Goal: Task Accomplishment & Management: Complete application form

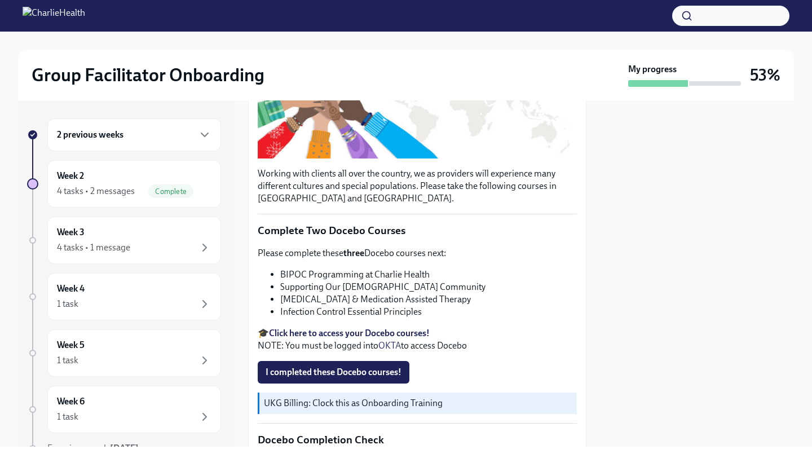
scroll to position [244, 0]
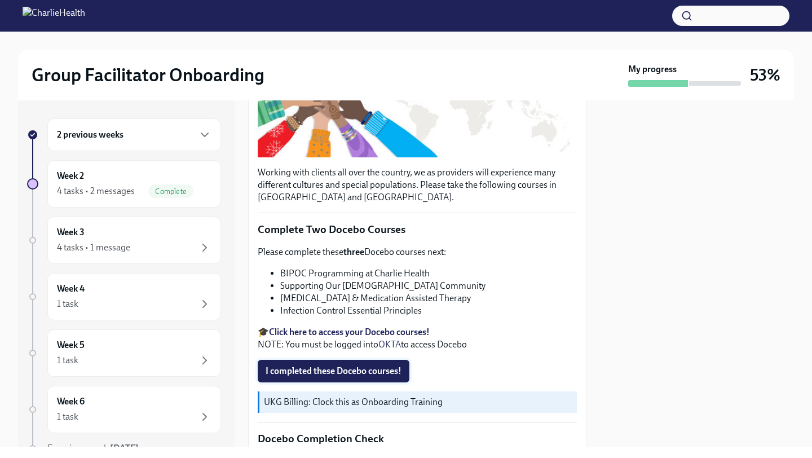
click at [323, 379] on button "I completed these Docebo courses!" at bounding box center [334, 371] width 152 height 23
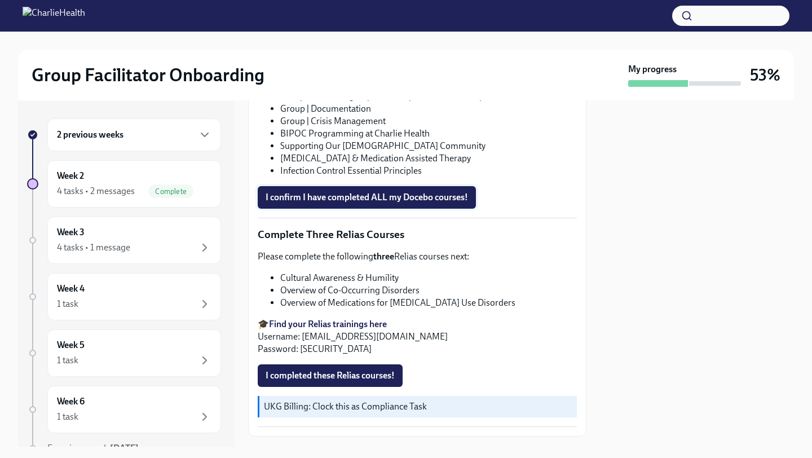
scroll to position [836, 0]
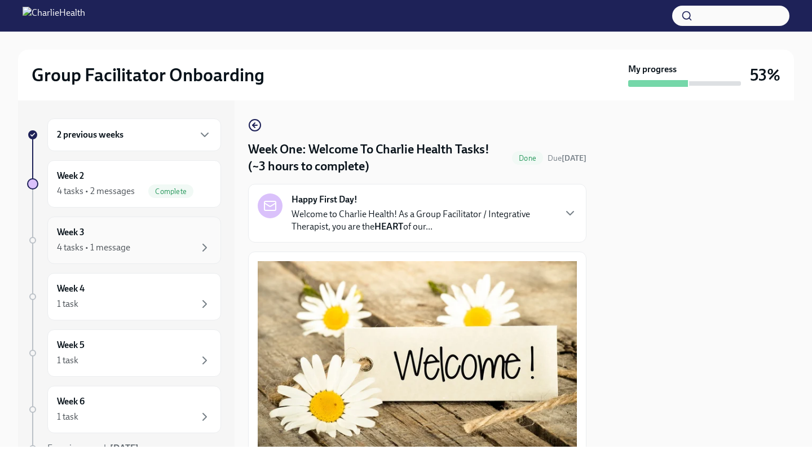
click at [128, 238] on div "Week 3 4 tasks • 1 message" at bounding box center [134, 240] width 155 height 28
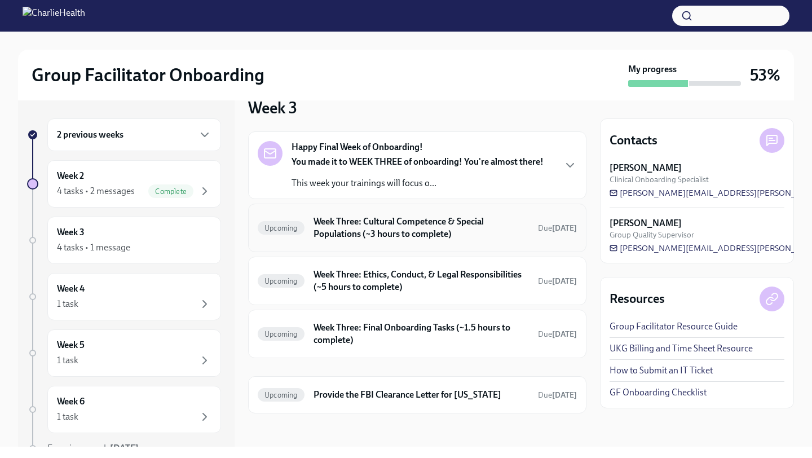
scroll to position [24, 0]
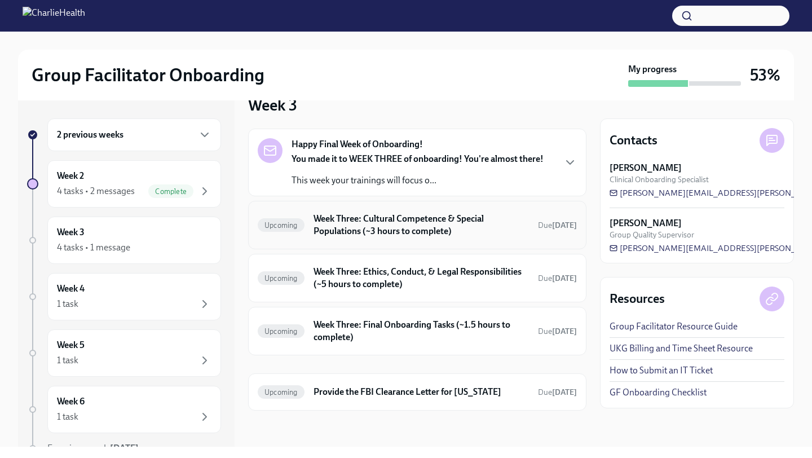
click at [434, 245] on div "Upcoming Week Three: Cultural Competence & Special Populations (~3 hours to com…" at bounding box center [417, 225] width 339 height 49
click at [405, 222] on h6 "Week Three: Cultural Competence & Special Populations (~3 hours to complete)" at bounding box center [422, 225] width 216 height 25
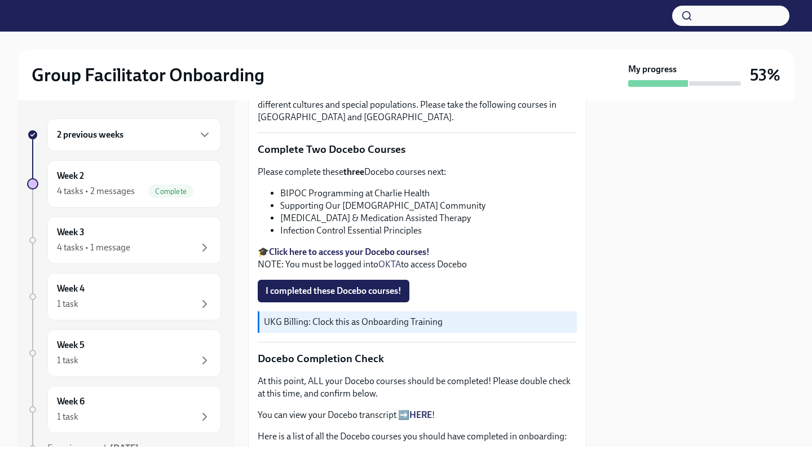
scroll to position [320, 0]
